Goal: Communication & Community: Answer question/provide support

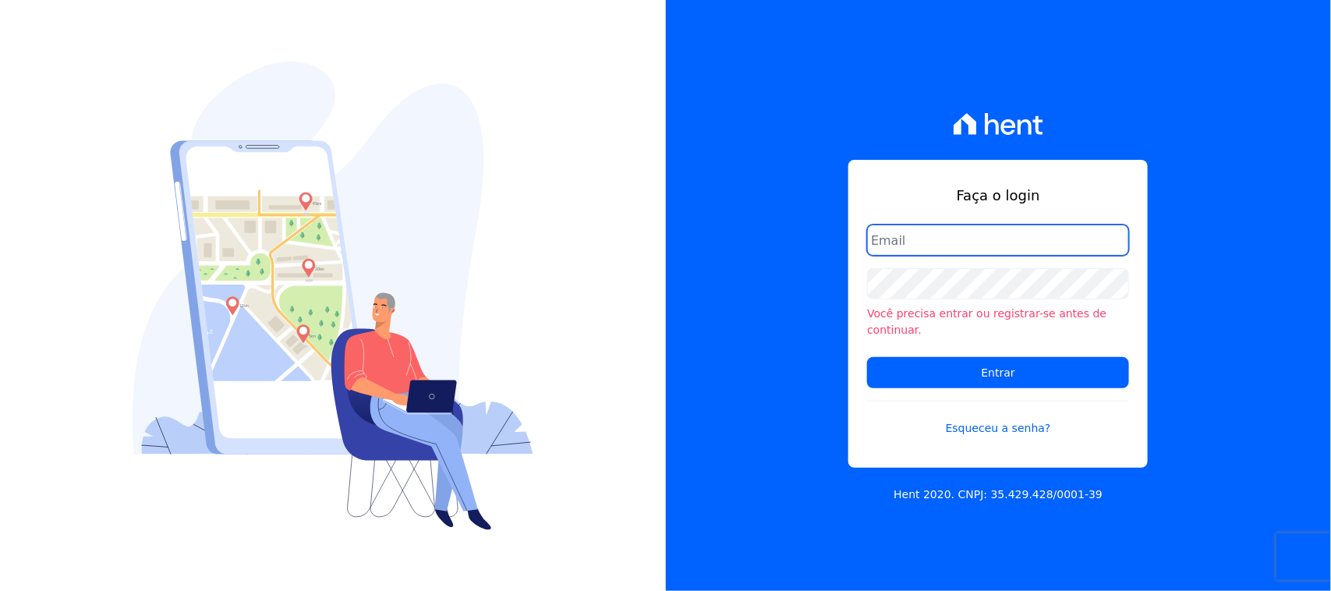
click at [975, 242] on input "email" at bounding box center [998, 240] width 262 height 31
type input "[EMAIL_ADDRESS][DOMAIN_NAME]"
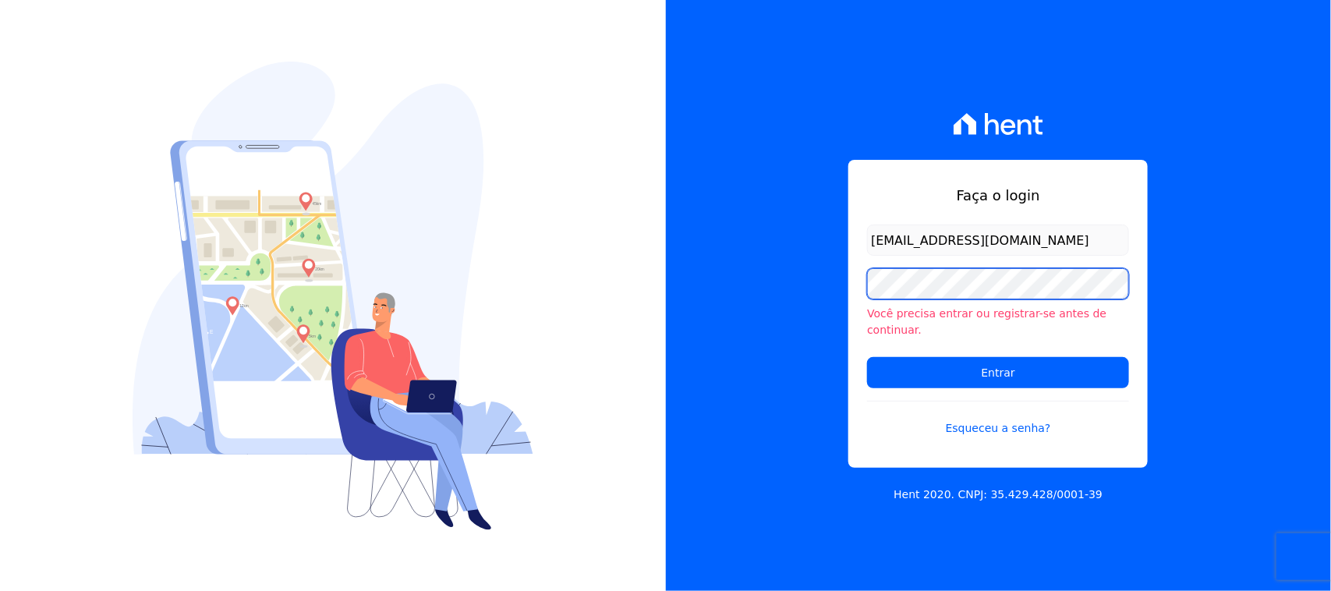
click at [867, 357] on input "Entrar" at bounding box center [998, 372] width 262 height 31
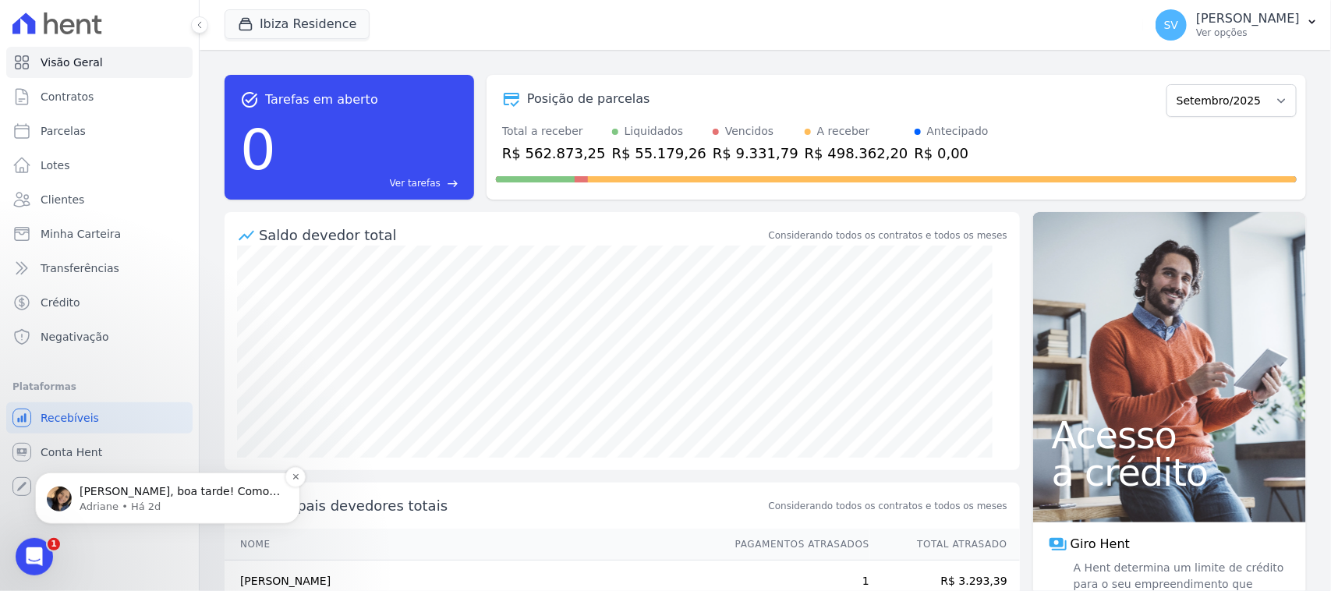
click at [179, 492] on p "[PERSON_NAME], boa tarde! Como vai? Estou enviando o arquivo retorno de confirm…" at bounding box center [180, 492] width 201 height 16
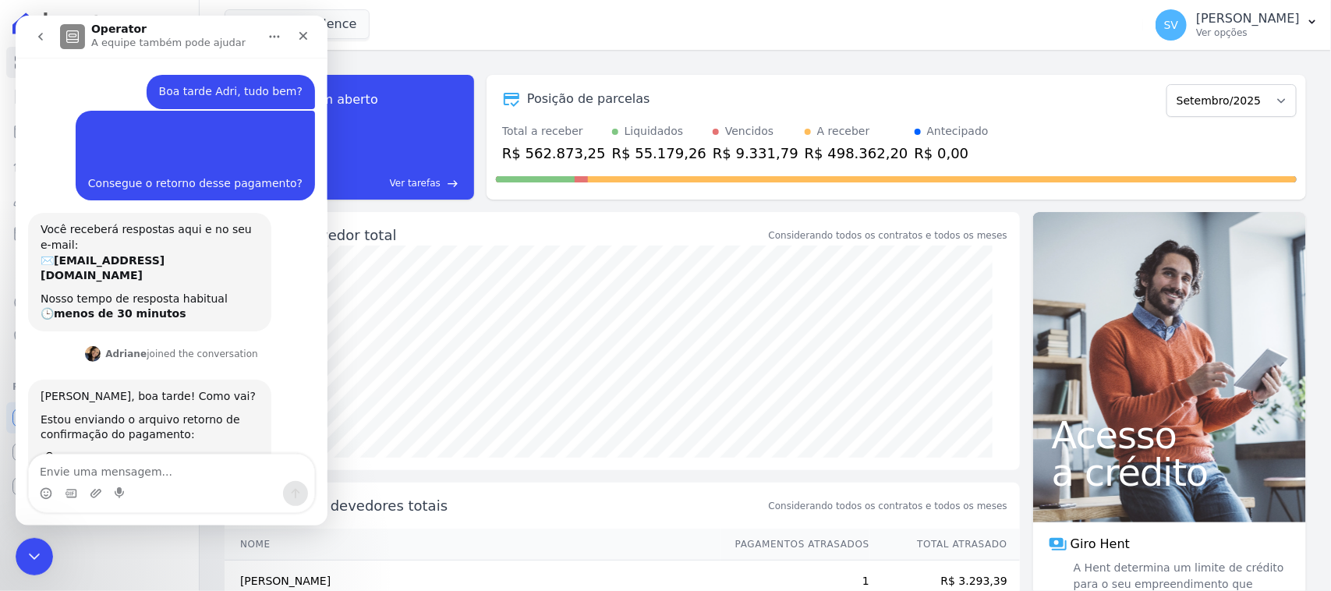
scroll to position [41, 0]
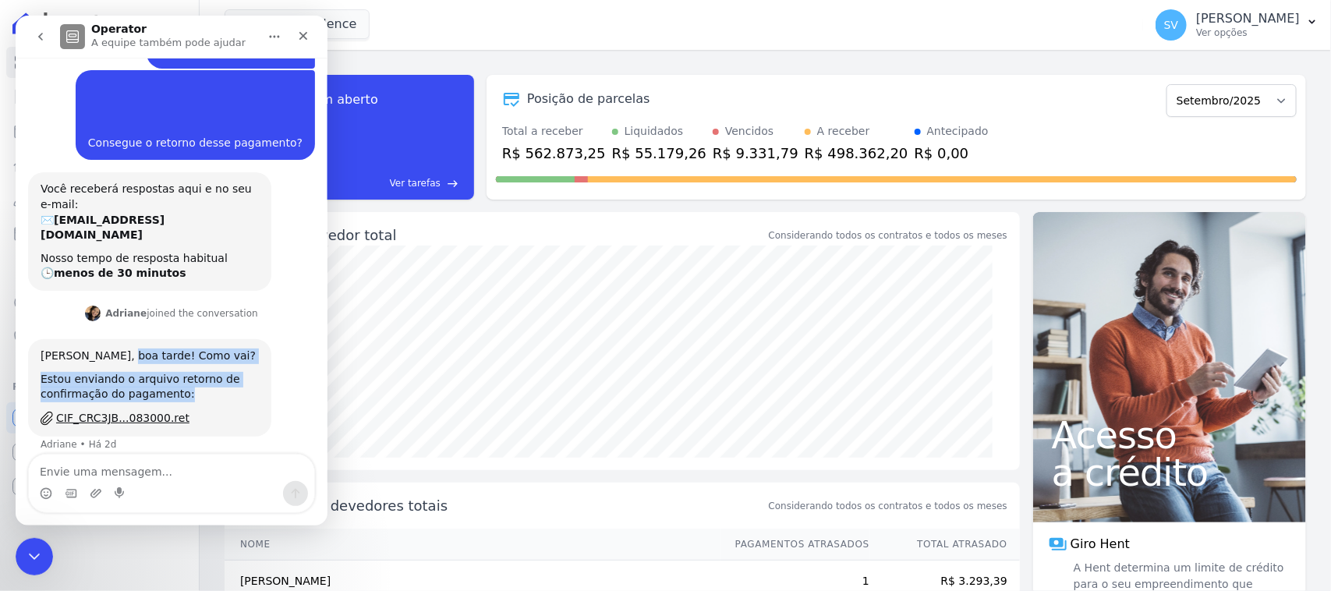
drag, startPoint x: 136, startPoint y: 345, endPoint x: 199, endPoint y: 384, distance: 73.6
click at [196, 384] on div "[PERSON_NAME], boa tarde! Como vai? Estou enviando o arquivo retorno de confirm…" at bounding box center [150, 388] width 218 height 79
click at [252, 411] on div "[PERSON_NAME], boa tarde! Como vai? Estou enviando o arquivo retorno de confirm…" at bounding box center [149, 387] width 243 height 97
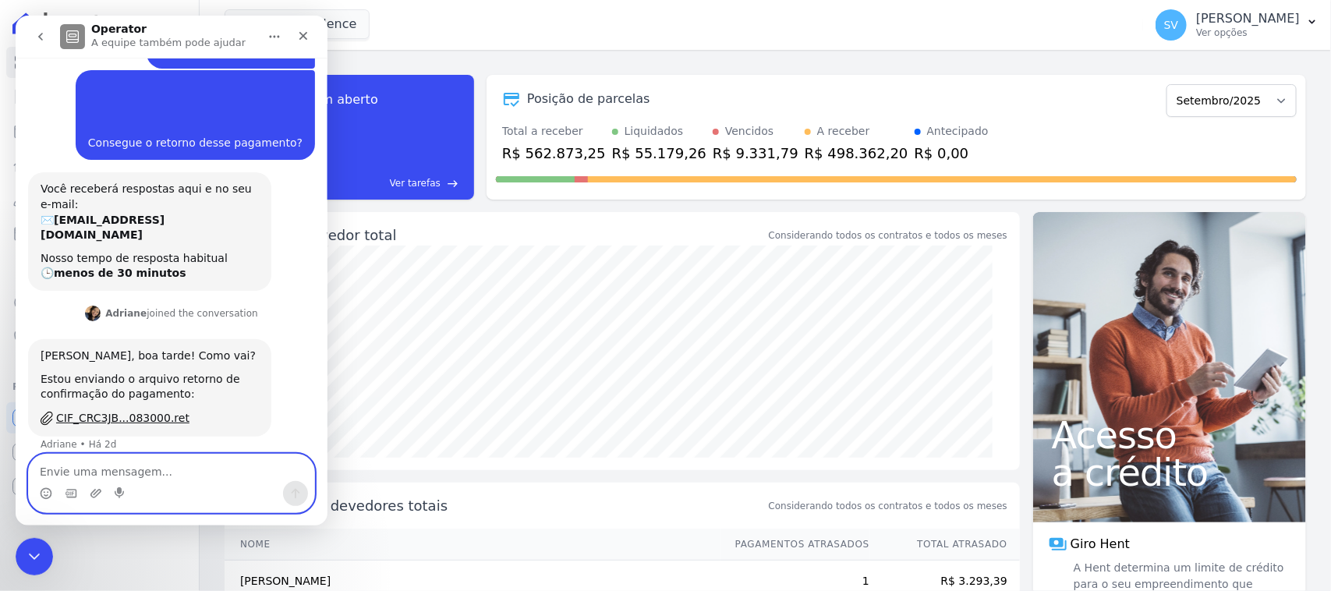
click at [191, 475] on textarea "Envie uma mensagem..." at bounding box center [171, 468] width 285 height 27
type textarea "Muito obrigada!"
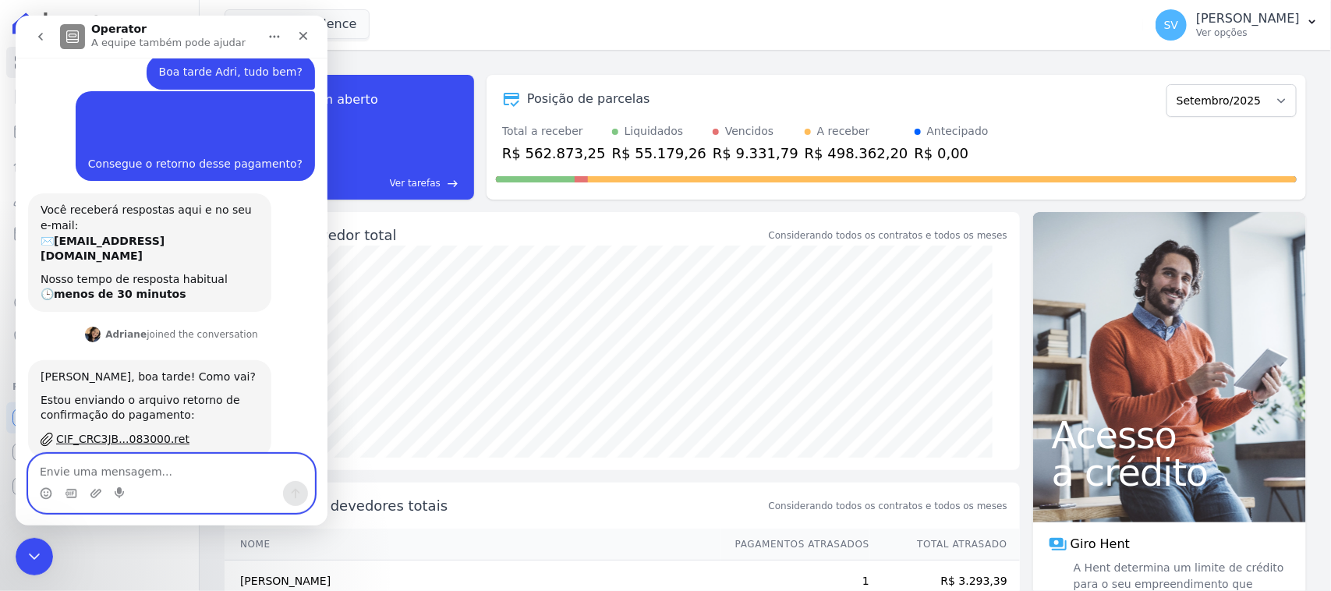
scroll to position [129, 0]
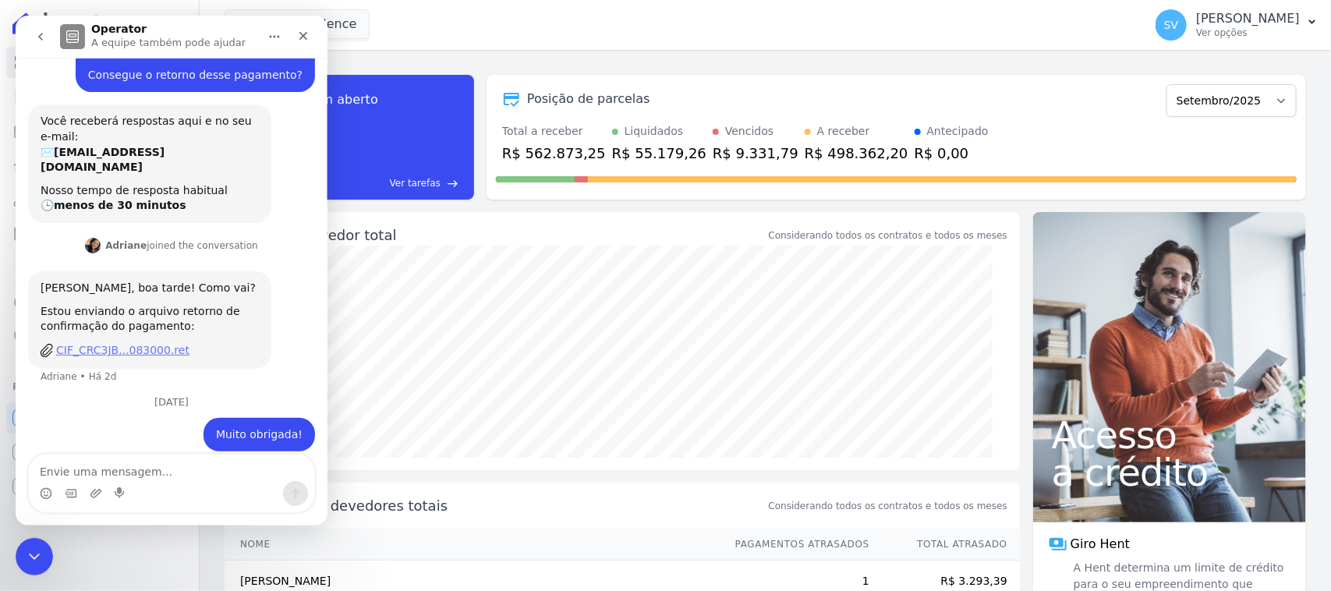
click at [127, 342] on div "CIF_CRC3JB...083000.ret" at bounding box center [122, 350] width 133 height 16
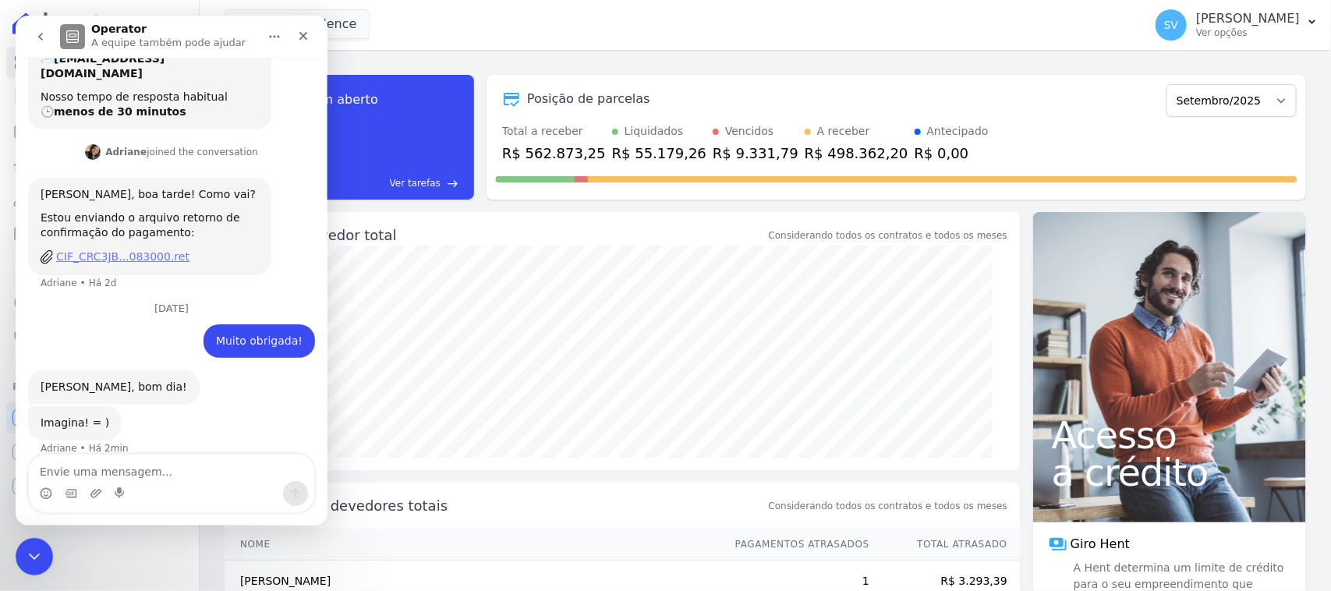
scroll to position [227, 0]
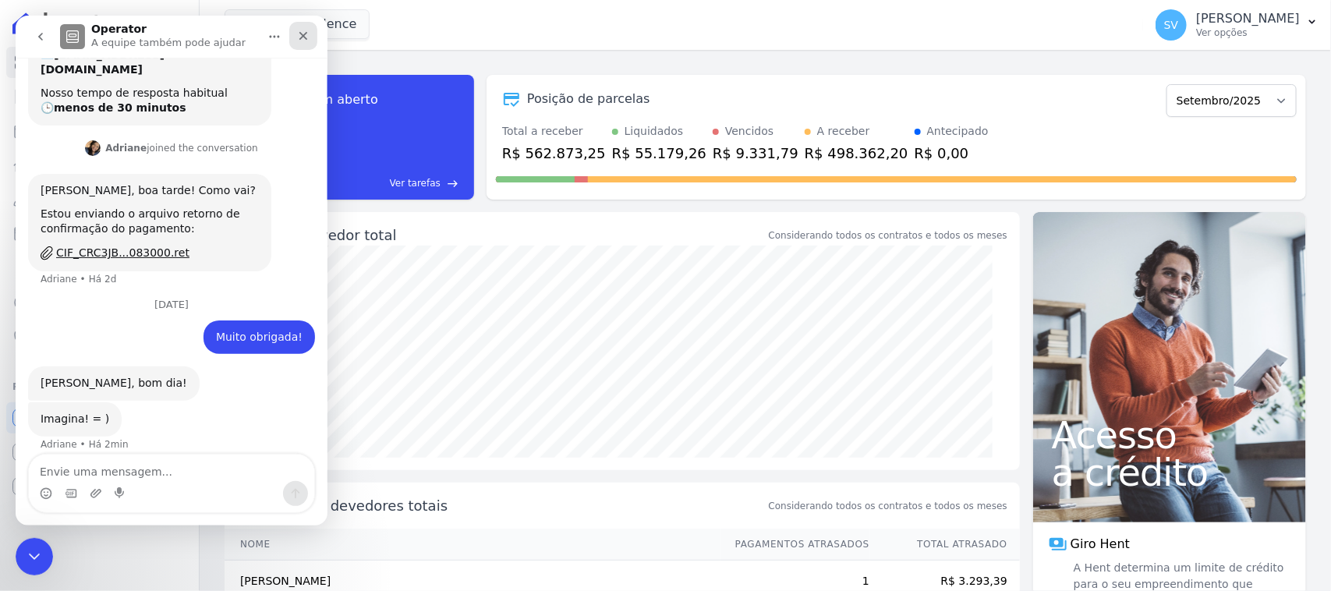
click at [308, 30] on icon "Fechar" at bounding box center [303, 36] width 12 height 12
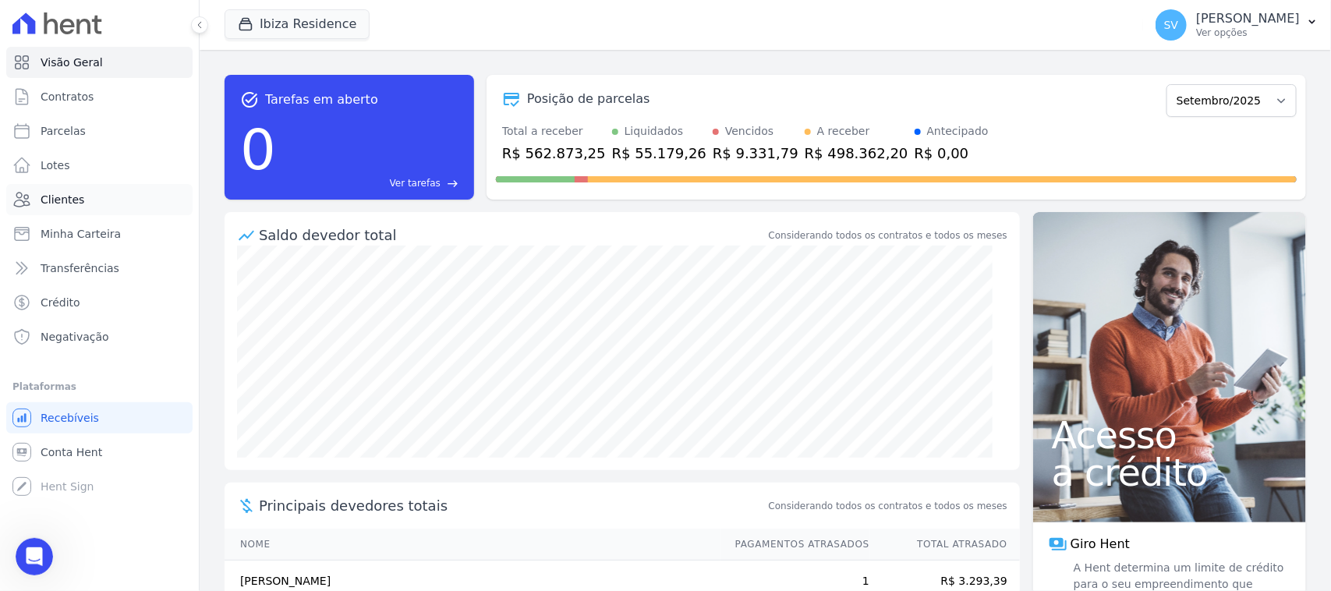
scroll to position [211, 0]
click at [34, 549] on icon "Abertura do Messenger da Intercom" at bounding box center [32, 555] width 26 height 26
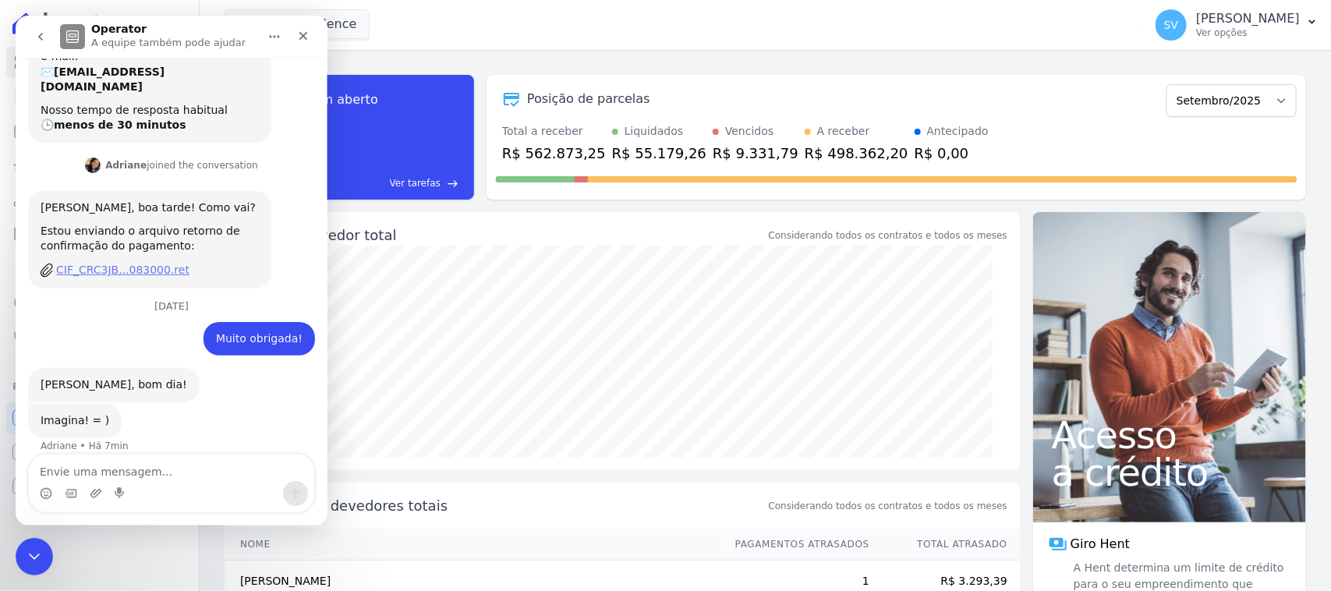
click at [144, 262] on div "CIF_CRC3JB...083000.ret" at bounding box center [122, 270] width 133 height 16
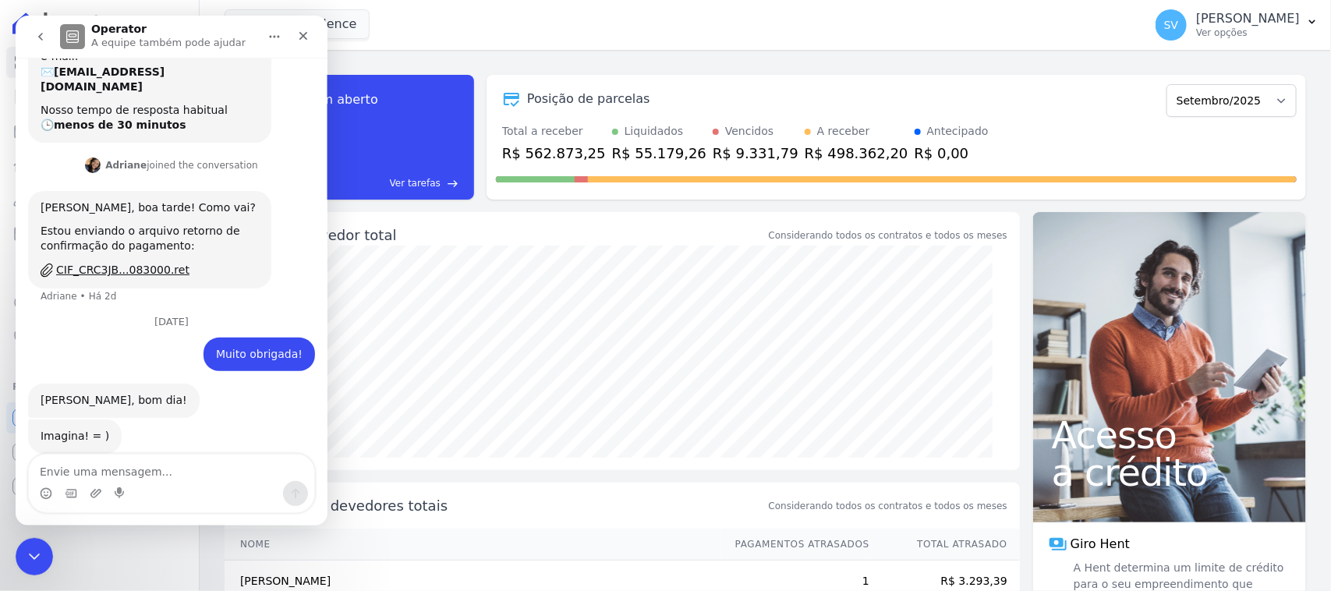
scroll to position [227, 0]
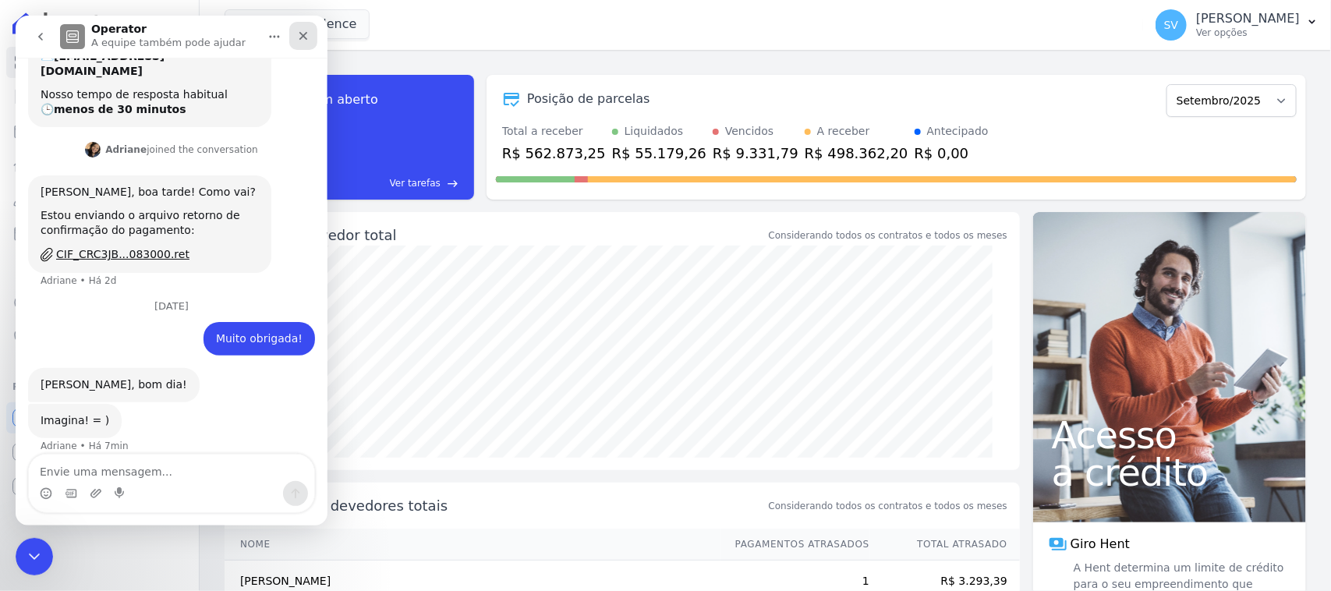
click at [304, 37] on icon "Fechar" at bounding box center [303, 36] width 9 height 9
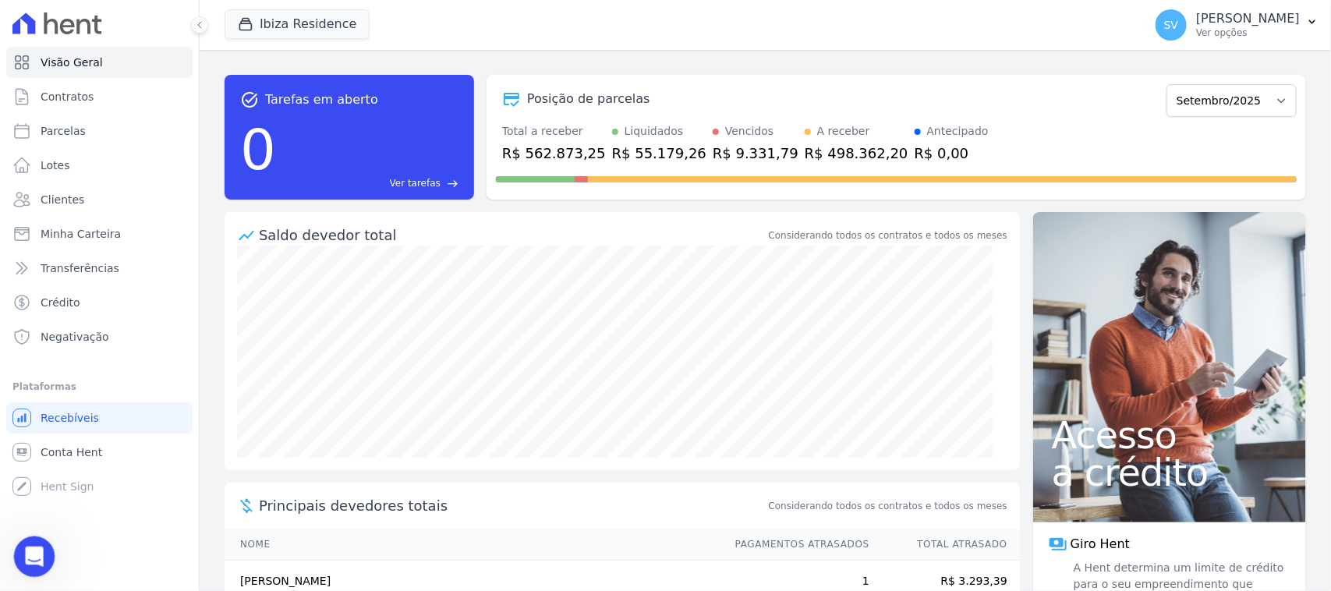
click at [26, 539] on body "Visão Geral Contratos [GEOGRAPHIC_DATA] Lotes Clientes Minha Carteira Transferê…" at bounding box center [665, 295] width 1331 height 591
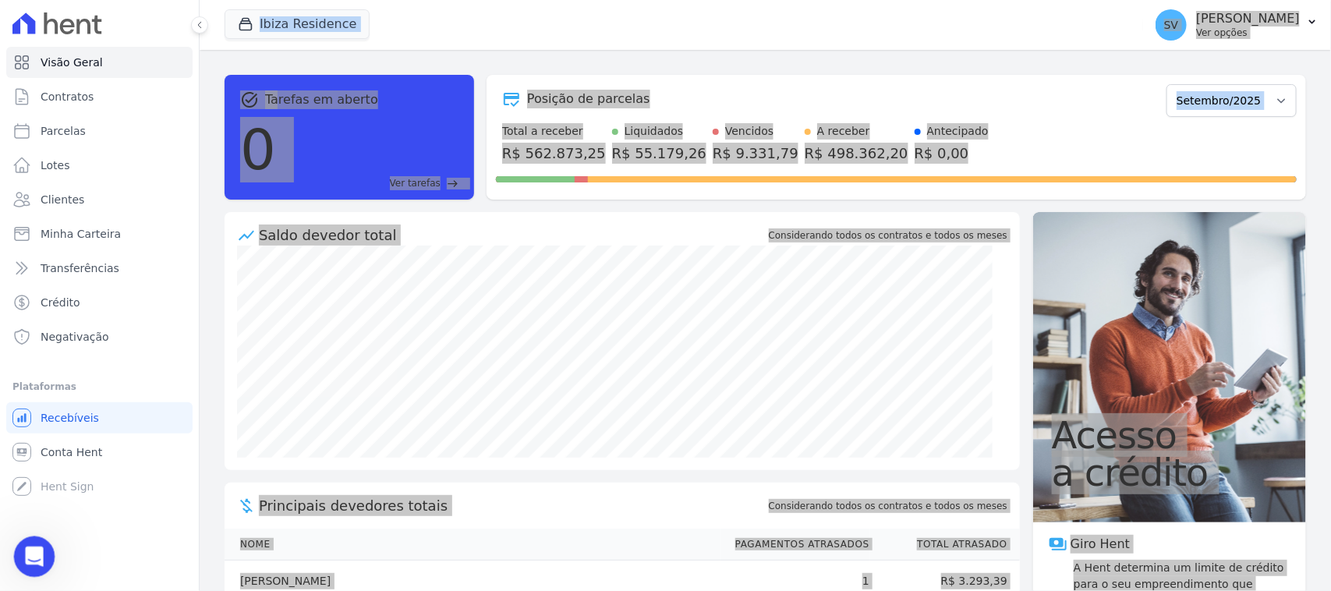
click at [40, 551] on icon "Abertura do Messenger da Intercom" at bounding box center [32, 555] width 26 height 26
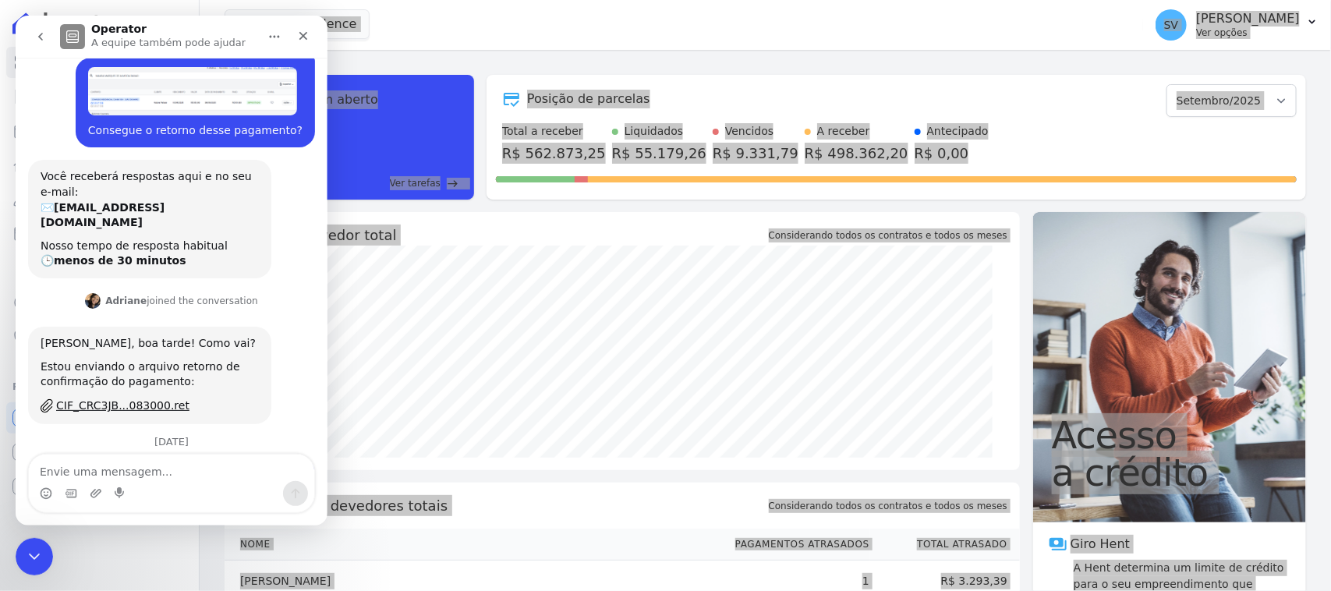
scroll to position [0, 0]
